Goal: Check status: Check status

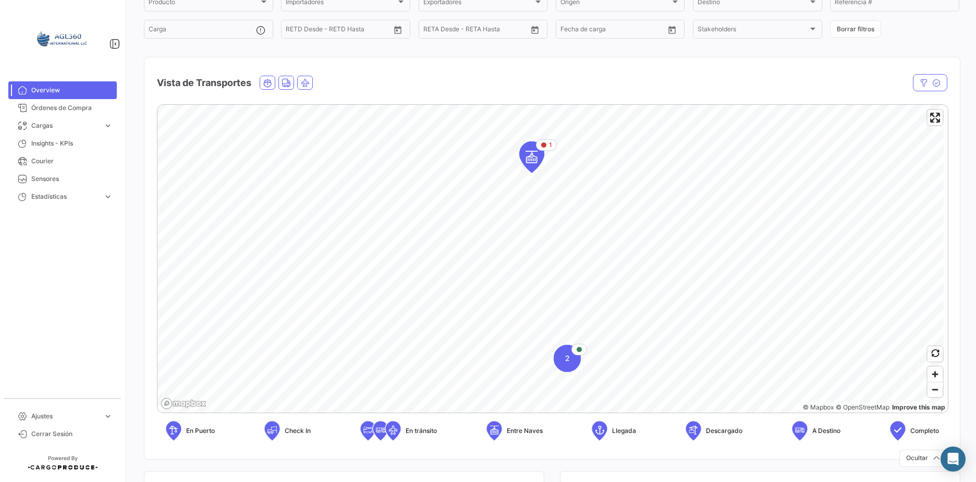
scroll to position [104, 0]
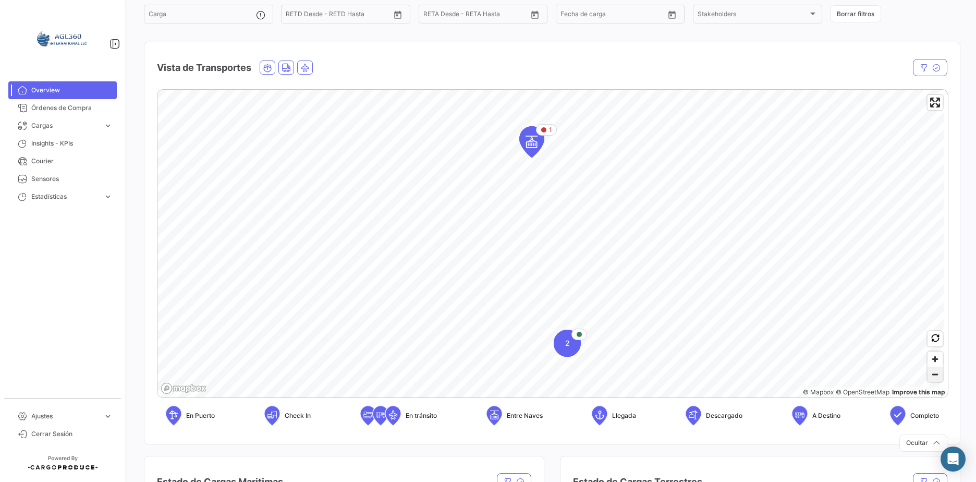
click at [928, 375] on span "Zoom out" at bounding box center [934, 374] width 15 height 15
click at [931, 360] on span "Zoom in" at bounding box center [934, 358] width 15 height 15
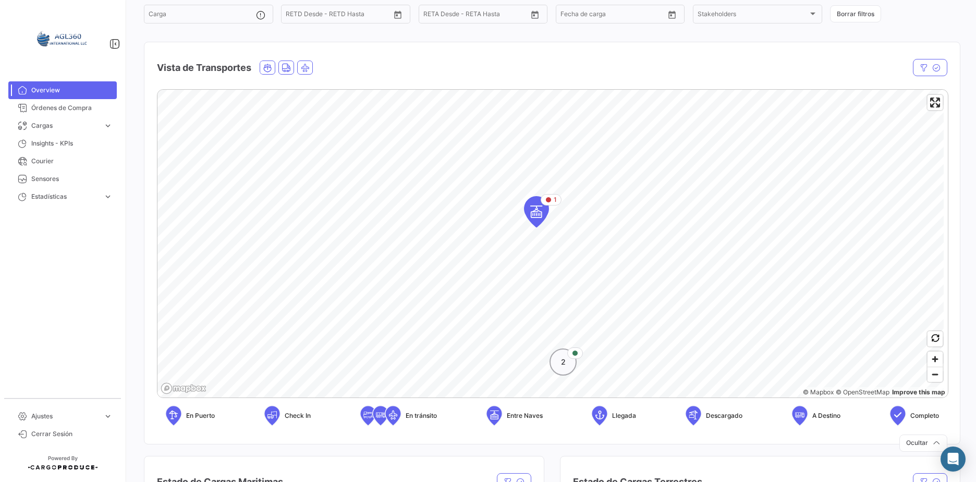
click at [568, 367] on div "2" at bounding box center [562, 361] width 27 height 27
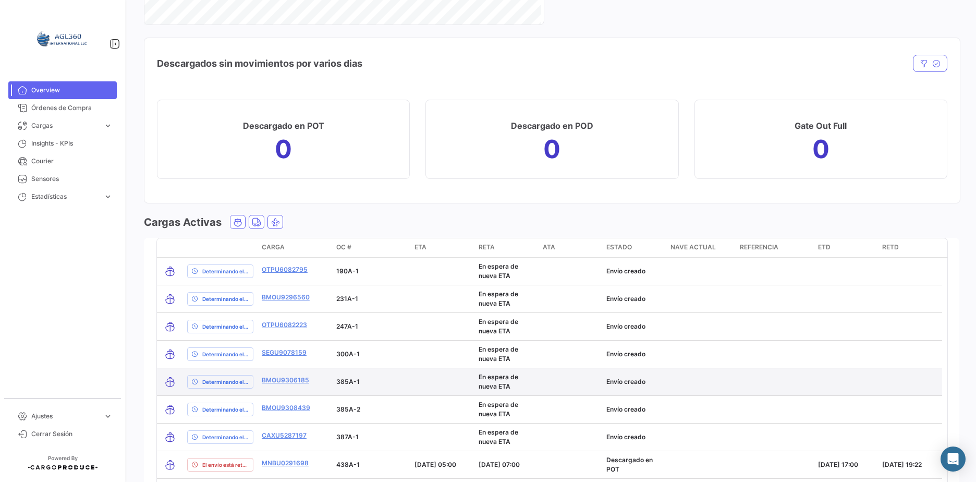
scroll to position [1305, 0]
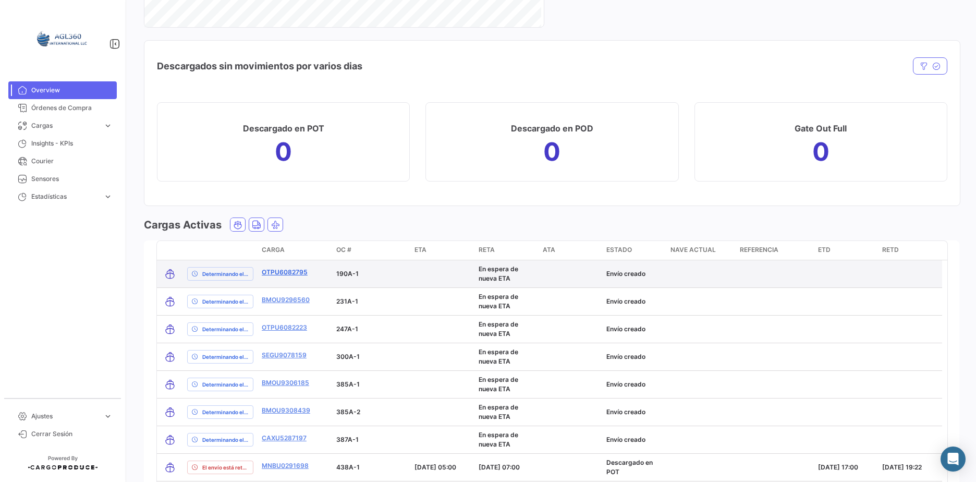
click at [287, 268] on link "OTPU6082795" at bounding box center [285, 271] width 46 height 9
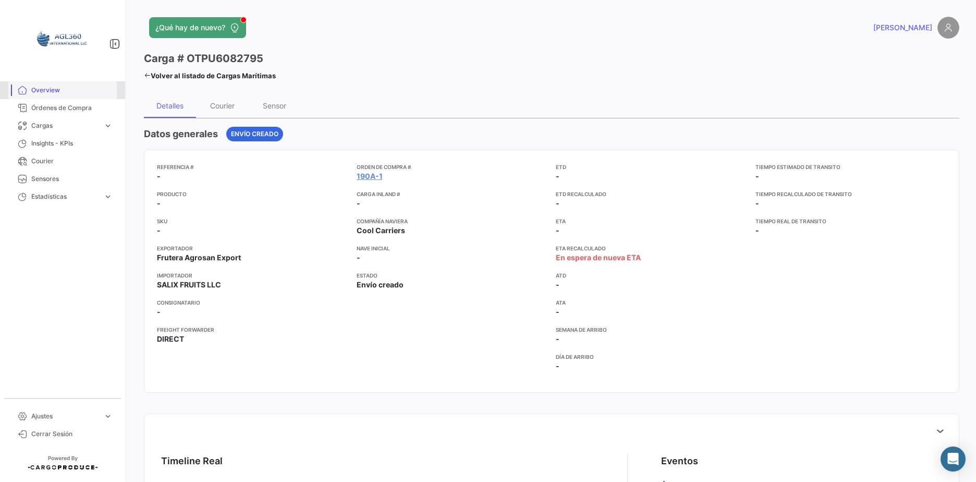
click at [44, 93] on span "Overview" at bounding box center [71, 89] width 81 height 9
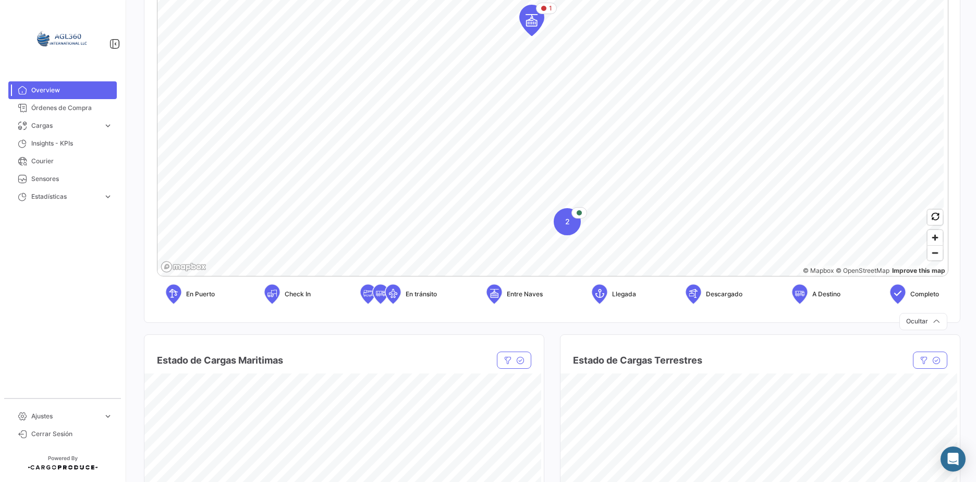
scroll to position [156, 0]
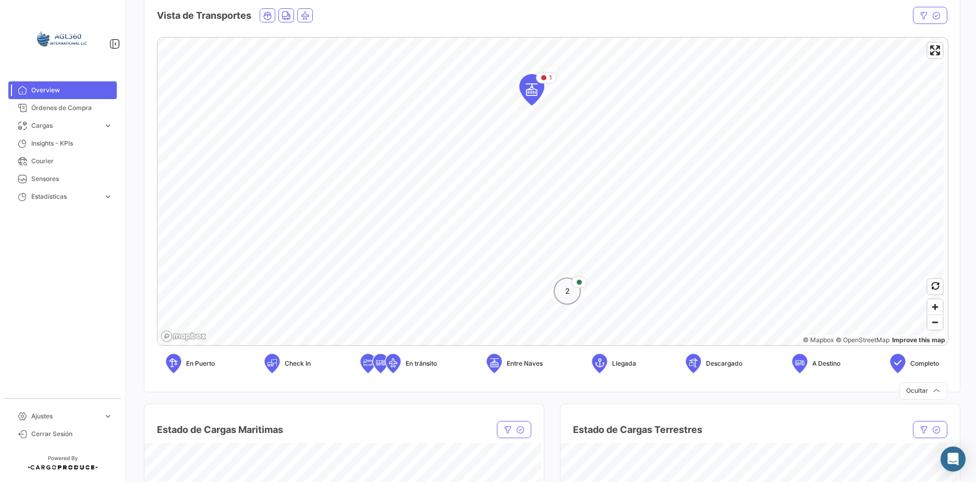
click at [565, 295] on span "2" at bounding box center [567, 291] width 5 height 10
click at [520, 151] on icon "Map marker" at bounding box center [519, 152] width 15 height 22
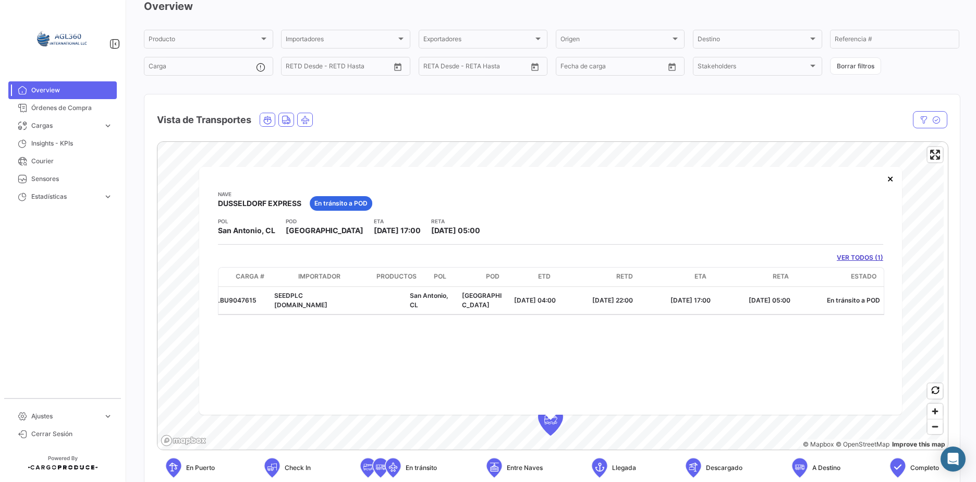
scroll to position [0, 0]
click at [886, 178] on button "×" at bounding box center [890, 178] width 21 height 21
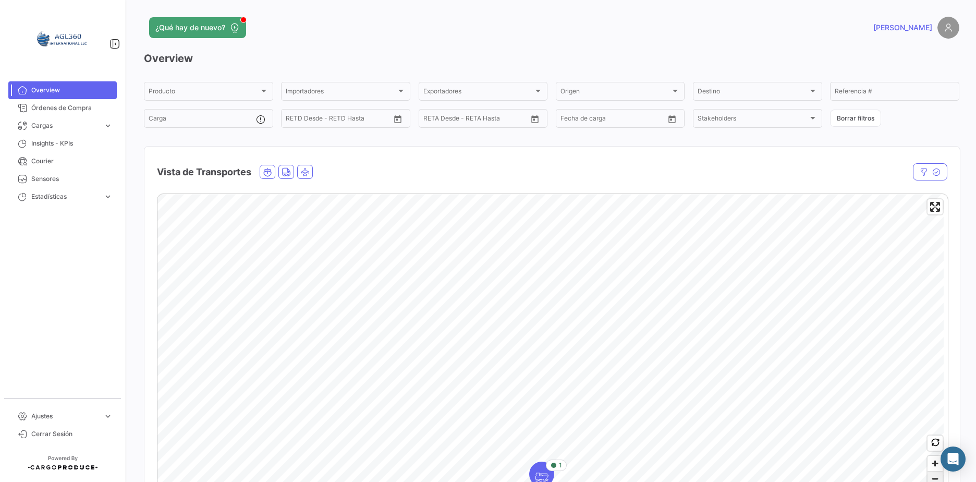
click at [930, 475] on span "Zoom out" at bounding box center [934, 478] width 15 height 15
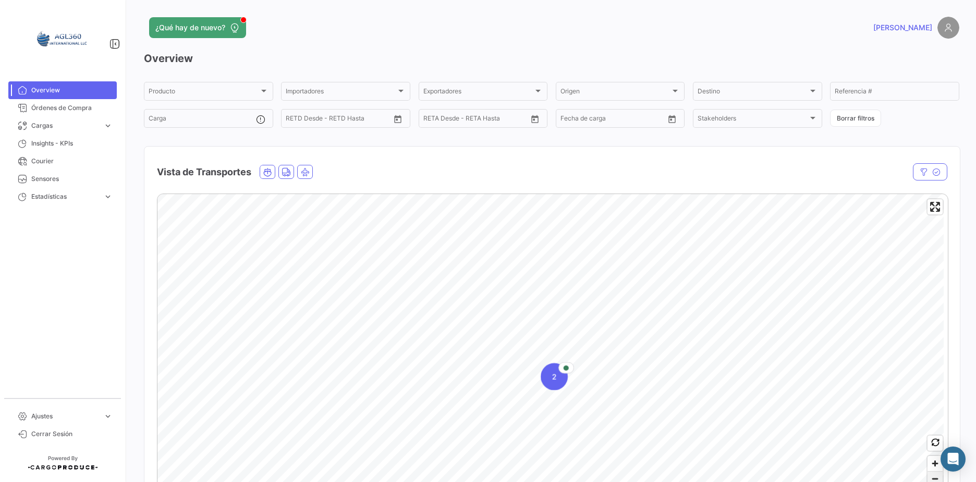
click at [930, 475] on span "Zoom out" at bounding box center [934, 478] width 15 height 15
click at [536, 280] on icon "Map marker" at bounding box center [538, 279] width 15 height 22
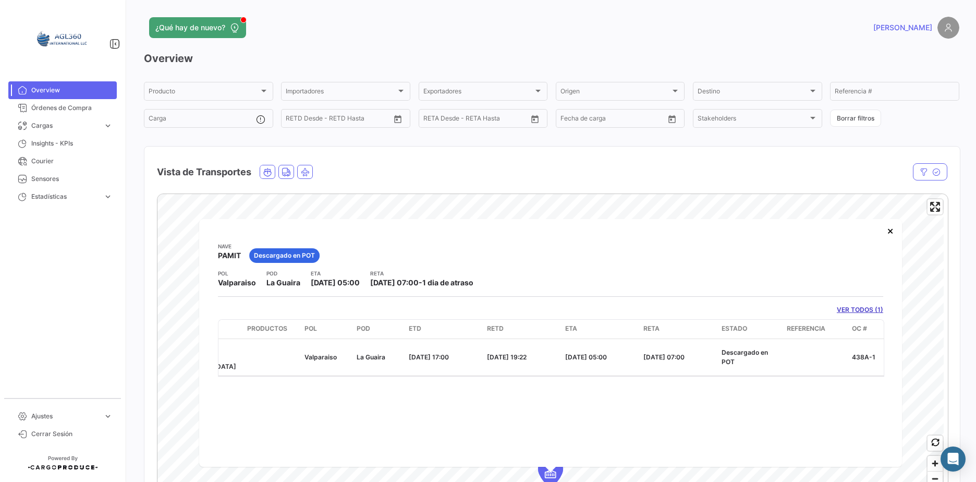
scroll to position [0, 158]
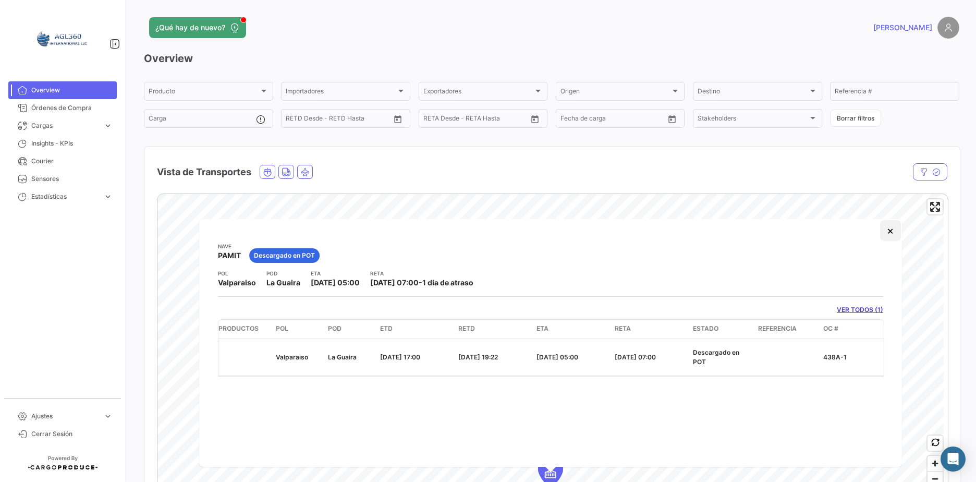
click at [891, 232] on button "×" at bounding box center [890, 230] width 21 height 21
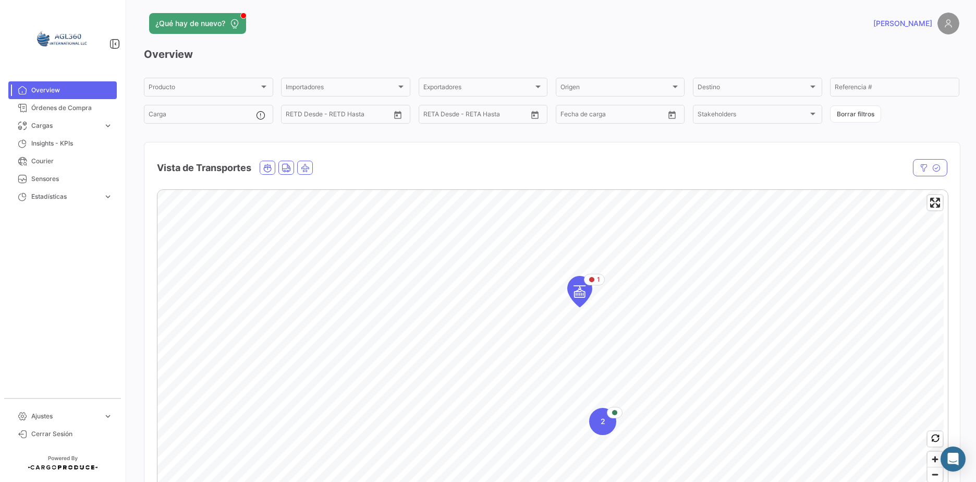
scroll to position [0, 0]
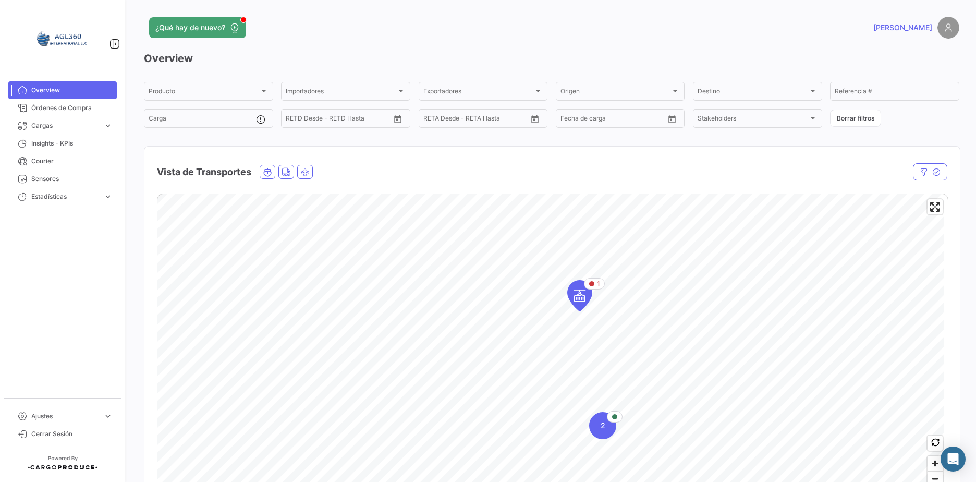
click at [946, 29] on img at bounding box center [948, 28] width 22 height 22
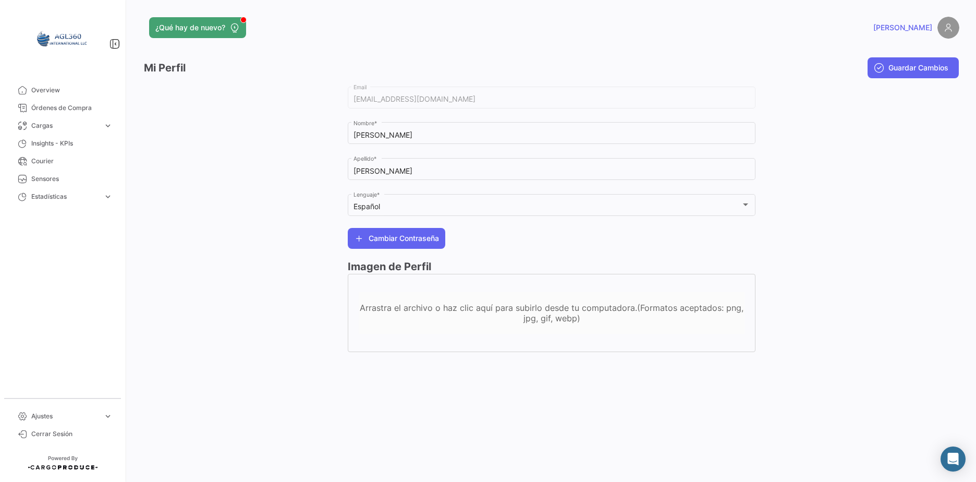
click at [914, 30] on span "[PERSON_NAME]" at bounding box center [902, 27] width 59 height 10
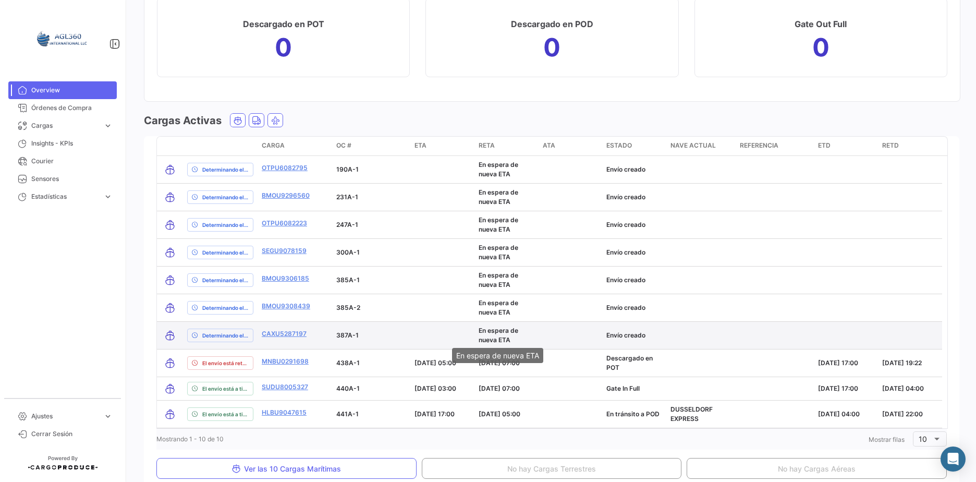
scroll to position [1461, 0]
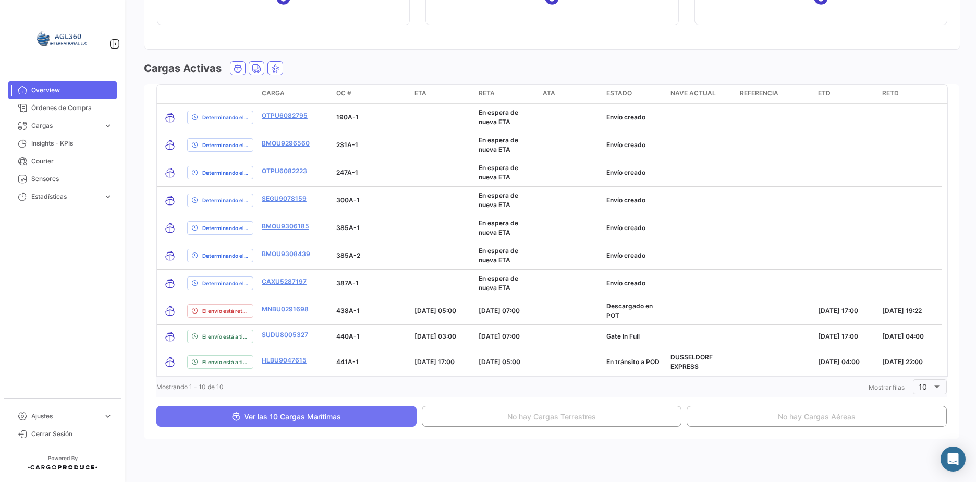
click at [320, 416] on span "Ver las 10 Cargas Marítimas" at bounding box center [285, 416] width 109 height 9
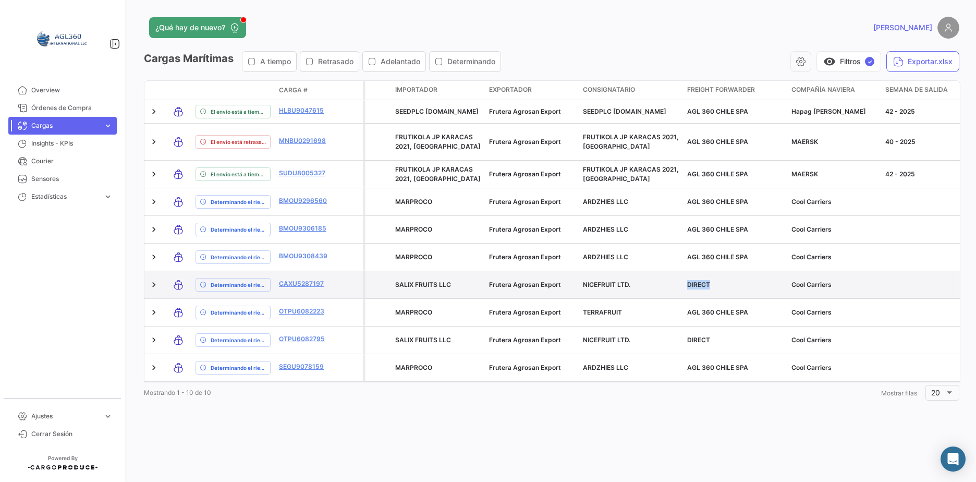
drag, startPoint x: 688, startPoint y: 273, endPoint x: 721, endPoint y: 277, distance: 33.6
click at [721, 280] on div "DIRECT" at bounding box center [735, 284] width 96 height 9
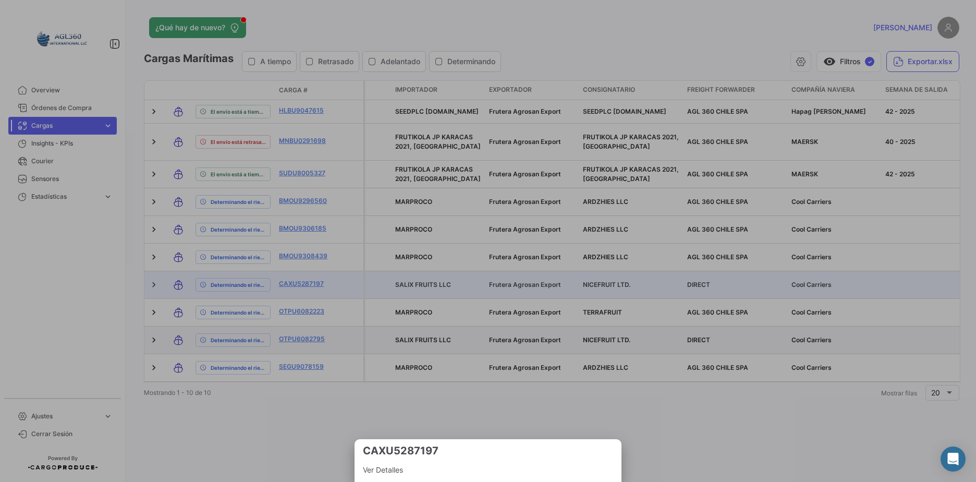
drag, startPoint x: 721, startPoint y: 277, endPoint x: 694, endPoint y: 333, distance: 62.0
click at [694, 333] on div at bounding box center [488, 241] width 976 height 482
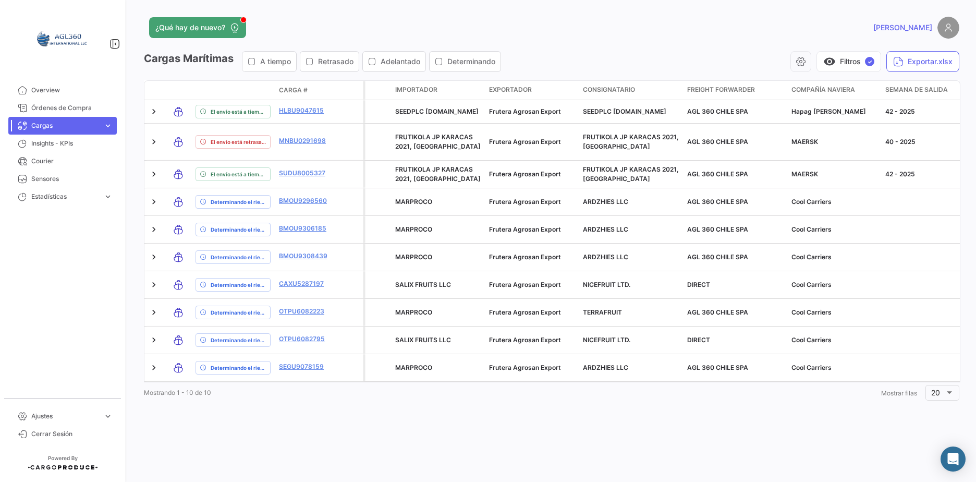
click at [692, 401] on div "¿Qué hay de nuevo? [PERSON_NAME] Marítimas A tiempo Retrasado Adelantado Determ…" at bounding box center [551, 241] width 849 height 482
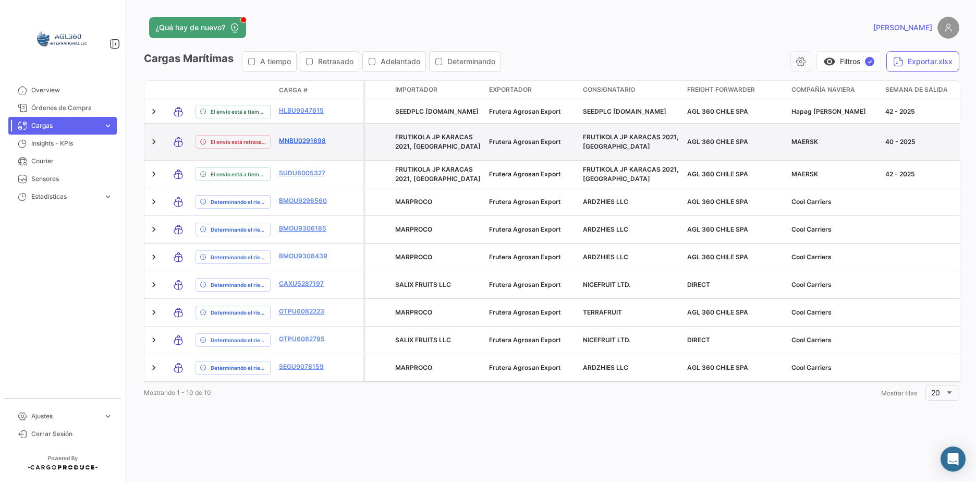
click at [308, 137] on link "MNBU0291698" at bounding box center [306, 140] width 54 height 9
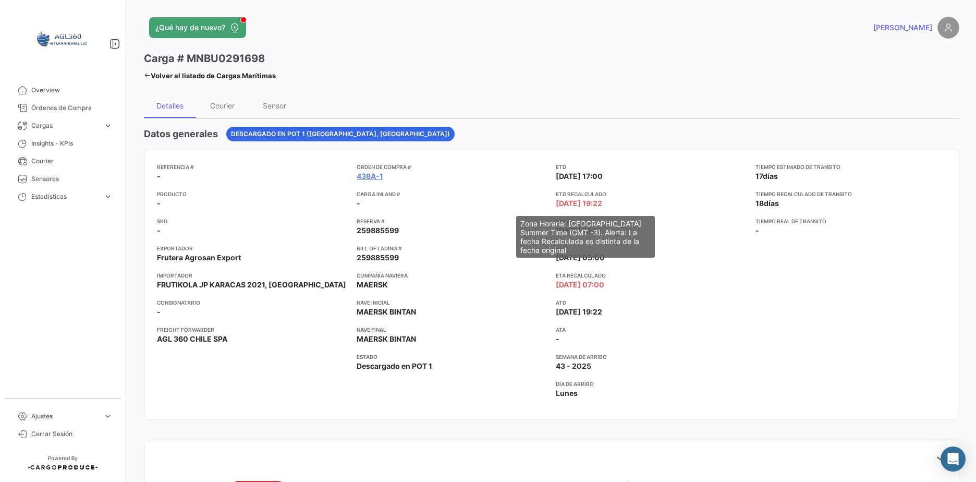
click at [556, 205] on span "[DATE] 19:22" at bounding box center [579, 203] width 46 height 10
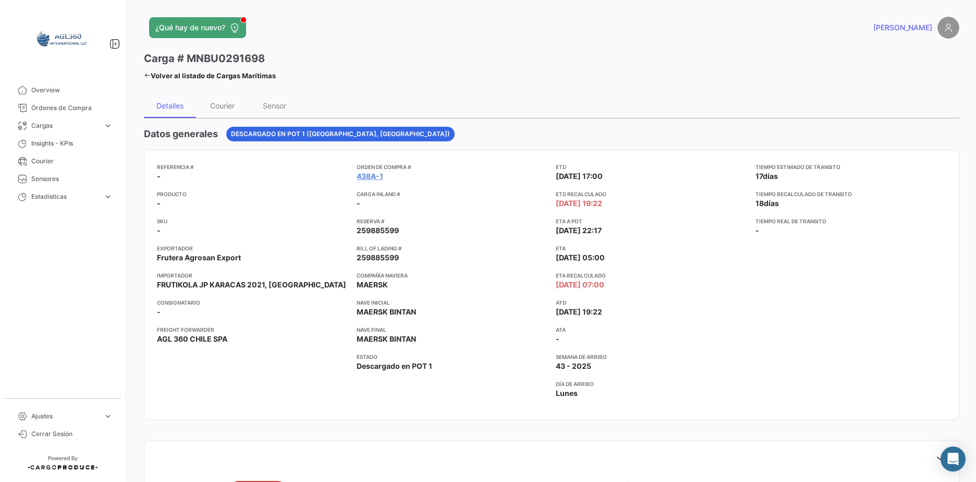
click at [702, 315] on app-card-info-label "ATD [DATE] 19:22" at bounding box center [651, 307] width 191 height 19
click at [704, 286] on app-card-info-label "ETA Recalculado [DATE] 07:00" at bounding box center [651, 280] width 191 height 19
click at [737, 373] on div "ETD [DATE] 17:00 ETD Recalculado [DATE] 19:22 ETA a POT [DATE] 22:17 ETA [DATE]…" at bounding box center [651, 285] width 191 height 244
drag, startPoint x: 654, startPoint y: 312, endPoint x: 623, endPoint y: 317, distance: 31.2
click at [623, 317] on div "ETD [DATE] 17:00 ETD Recalculado [DATE] 19:22 ETA a POT [DATE] 22:17 ETA [DATE]…" at bounding box center [651, 285] width 191 height 244
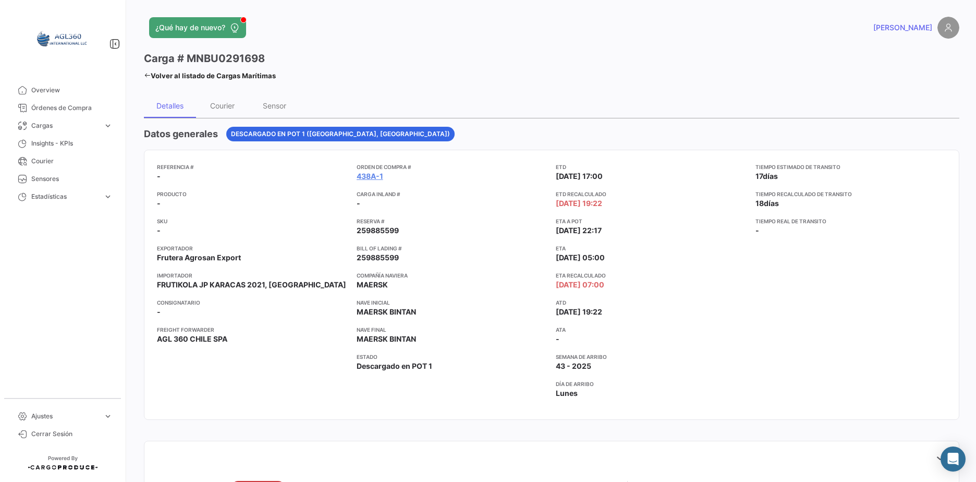
drag, startPoint x: 623, startPoint y: 317, endPoint x: 600, endPoint y: 334, distance: 28.4
click at [600, 334] on app-card-info-label "ATA -" at bounding box center [651, 334] width 191 height 19
click at [547, 338] on div "Referencia # - Producto - SKU - Exportador Frutera Agrosan Export Importador FR…" at bounding box center [551, 285] width 789 height 244
drag, startPoint x: 554, startPoint y: 329, endPoint x: 573, endPoint y: 328, distance: 19.8
click at [573, 328] on app-card-info-title "ATA" at bounding box center [651, 329] width 191 height 8
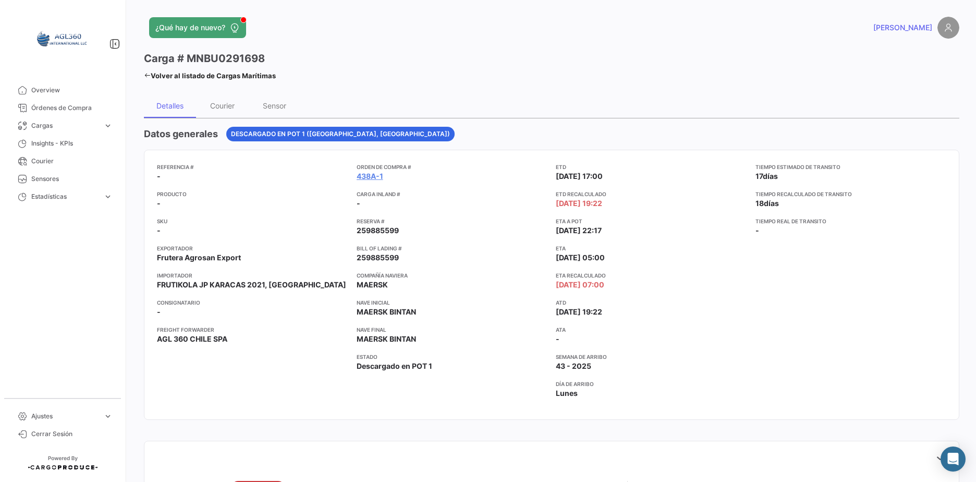
click at [511, 406] on div "Orden de Compra # 438A-1 Carga inland # - Reserva # 259885599 Bill of Lading # …" at bounding box center [452, 285] width 191 height 244
click at [800, 300] on div "Tiempo estimado de transito 17 días Tiempo recalculado de transito 18 días Tiem…" at bounding box center [850, 285] width 191 height 244
click at [53, 92] on span "Overview" at bounding box center [71, 89] width 81 height 9
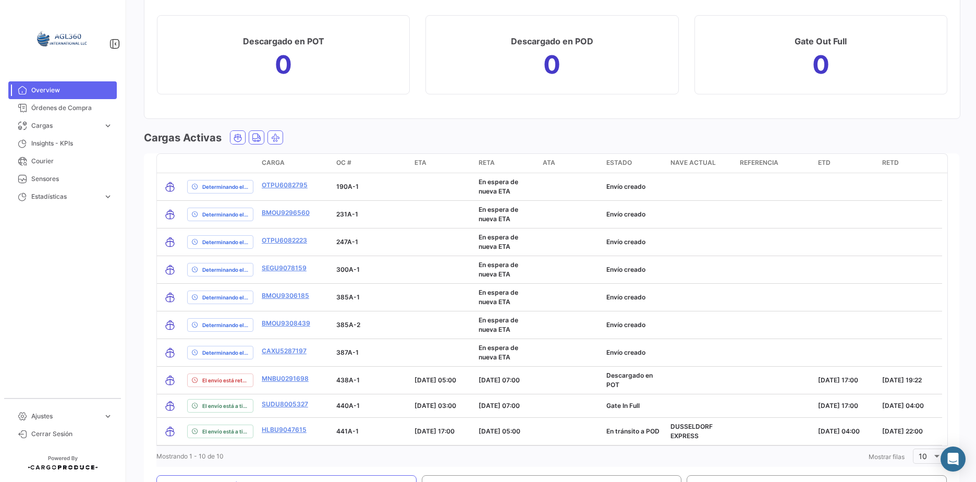
scroll to position [1407, 0]
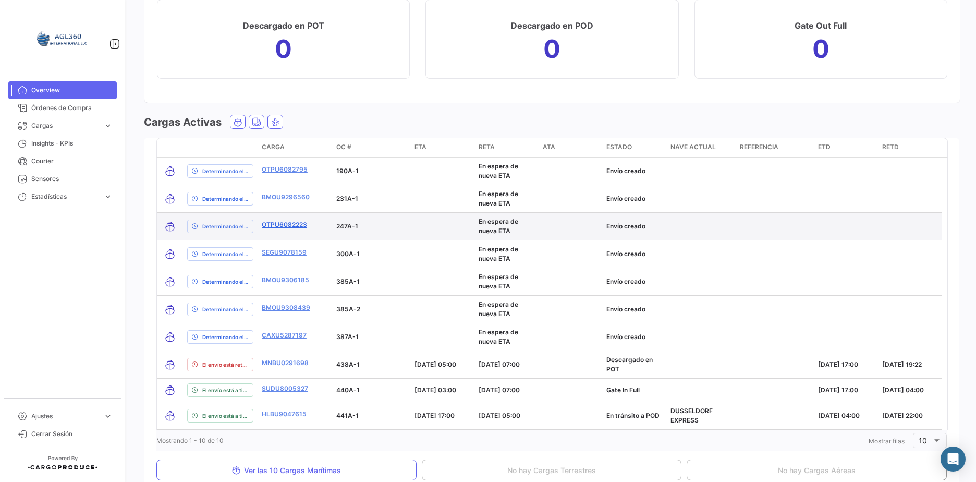
click at [291, 222] on link "OTPU6082223" at bounding box center [284, 224] width 45 height 9
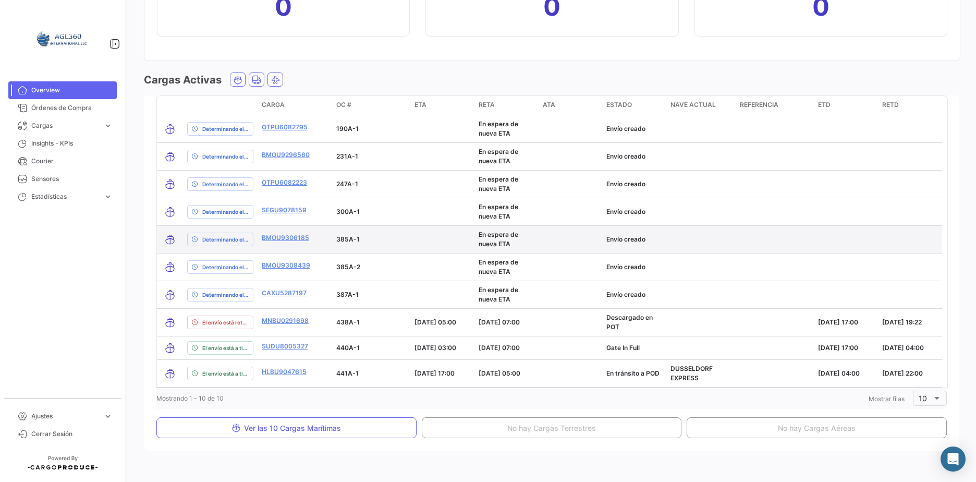
scroll to position [1460, 0]
